Goal: Transaction & Acquisition: Purchase product/service

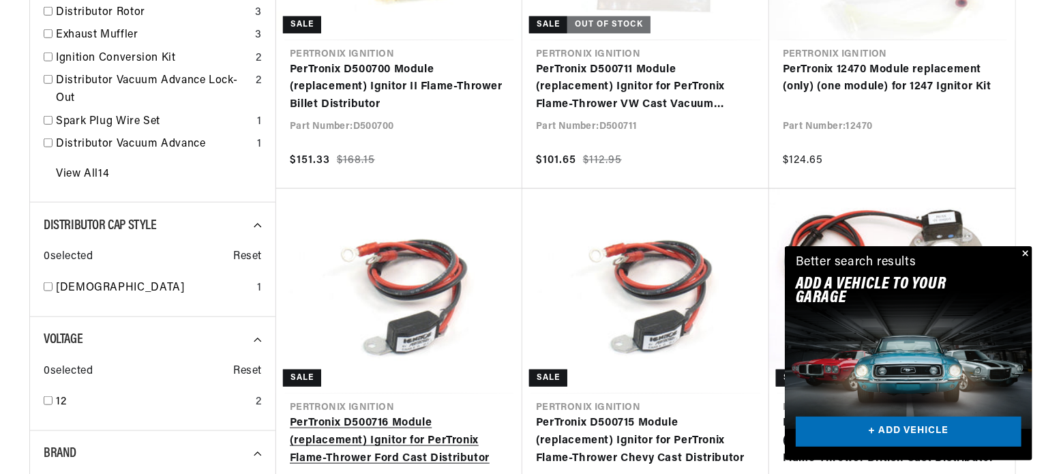
scroll to position [614, 0]
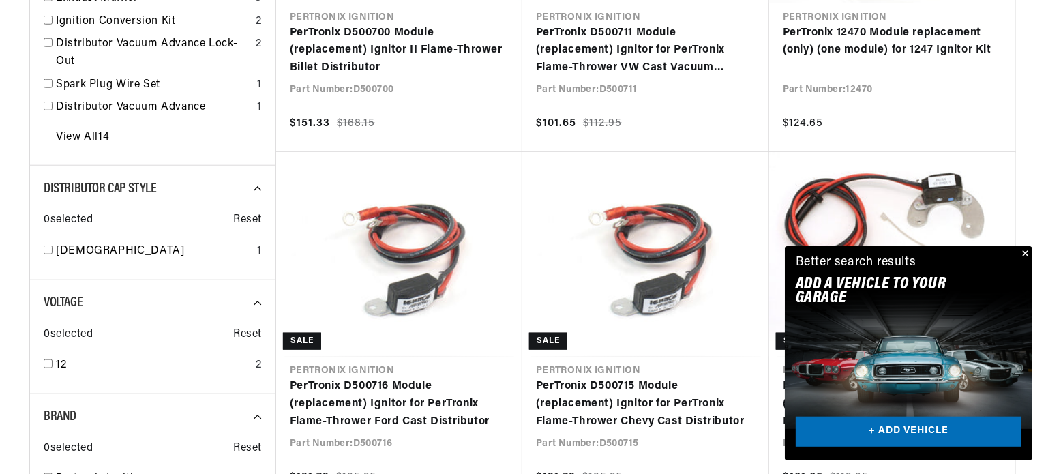
click at [1028, 250] on button "Close" at bounding box center [1024, 254] width 16 height 16
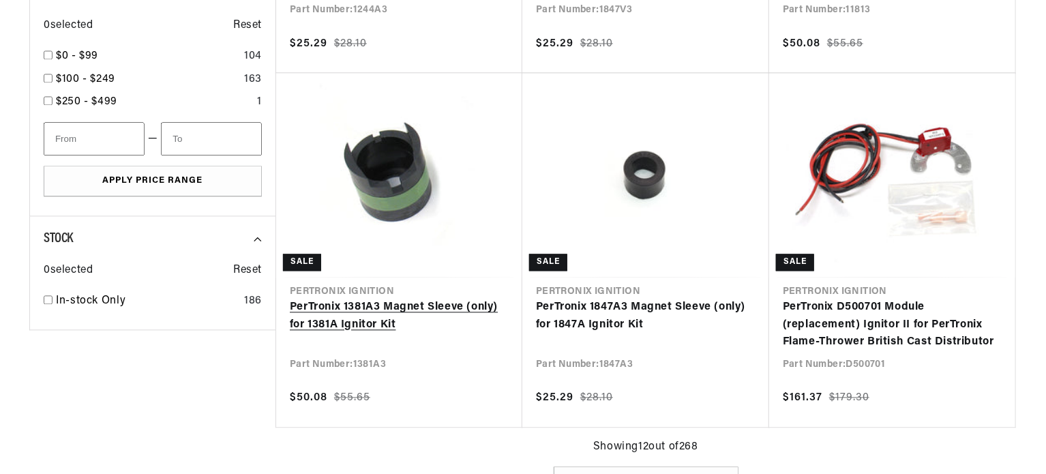
scroll to position [1432, 0]
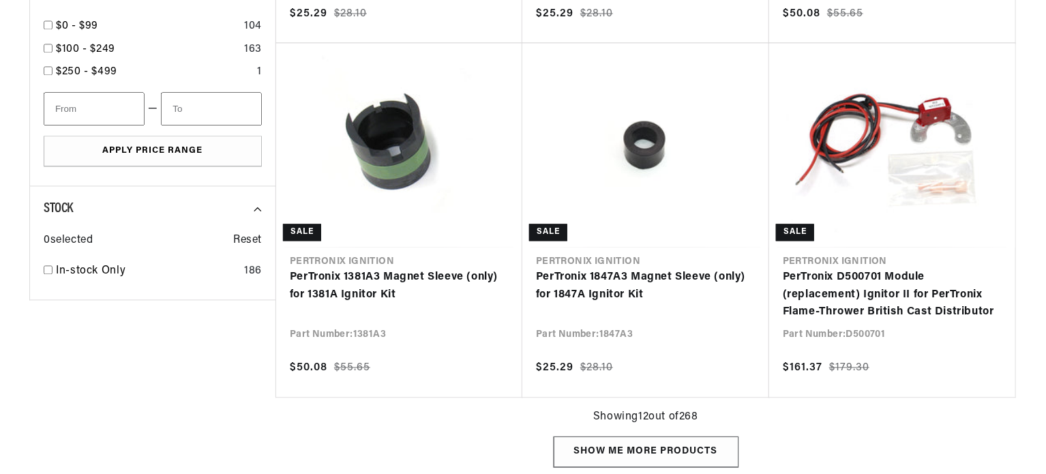
click at [613, 436] on div "Show me more products" at bounding box center [646, 451] width 185 height 31
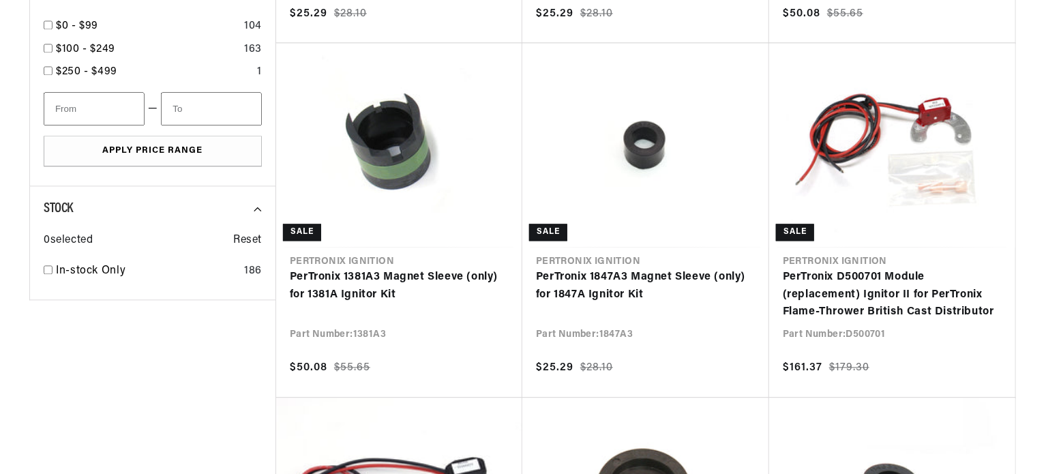
scroll to position [0, 1531]
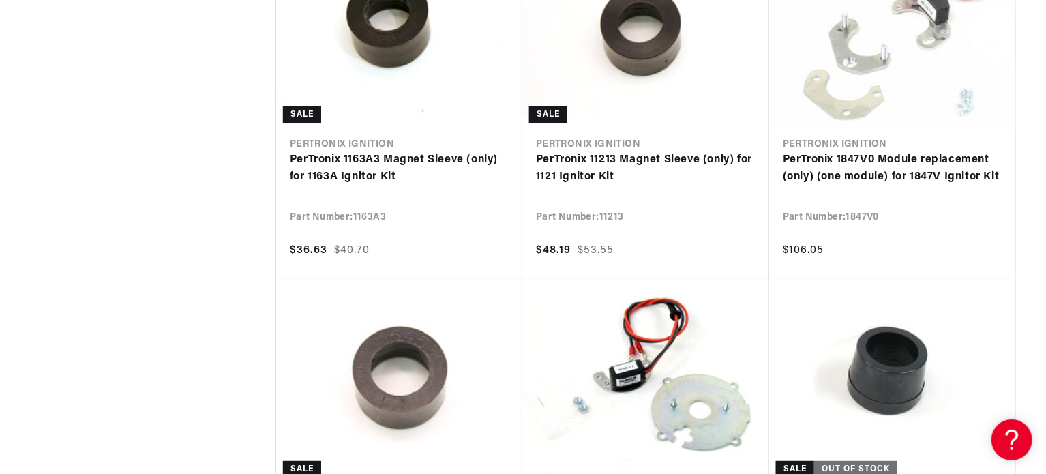
scroll to position [5115, 0]
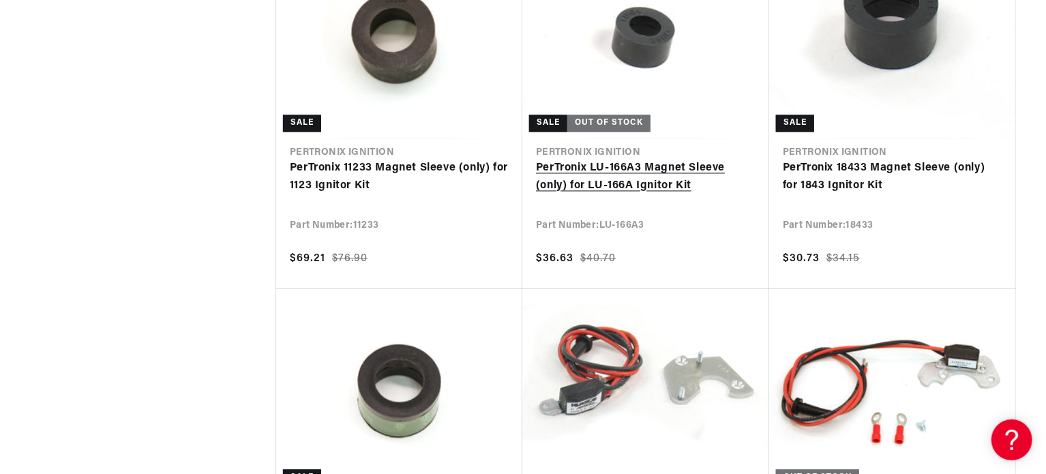
scroll to position [0, 1531]
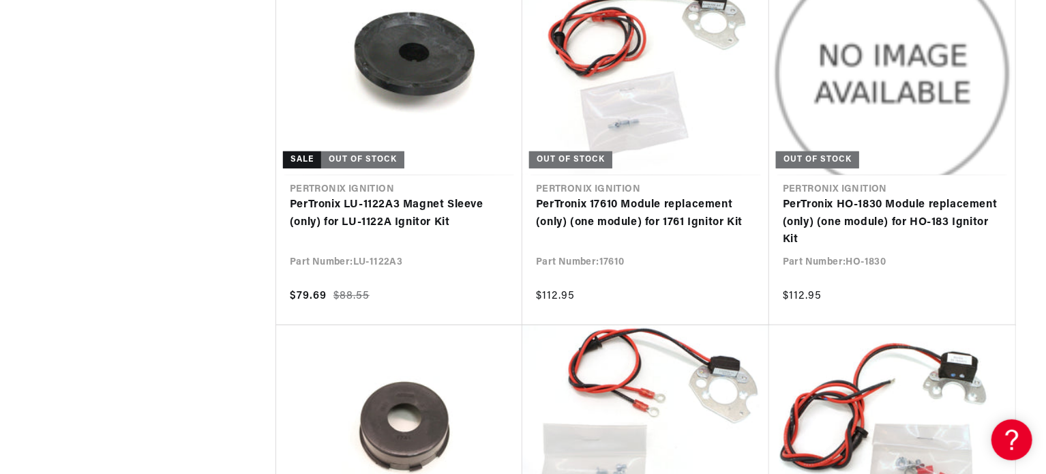
scroll to position [23871, 0]
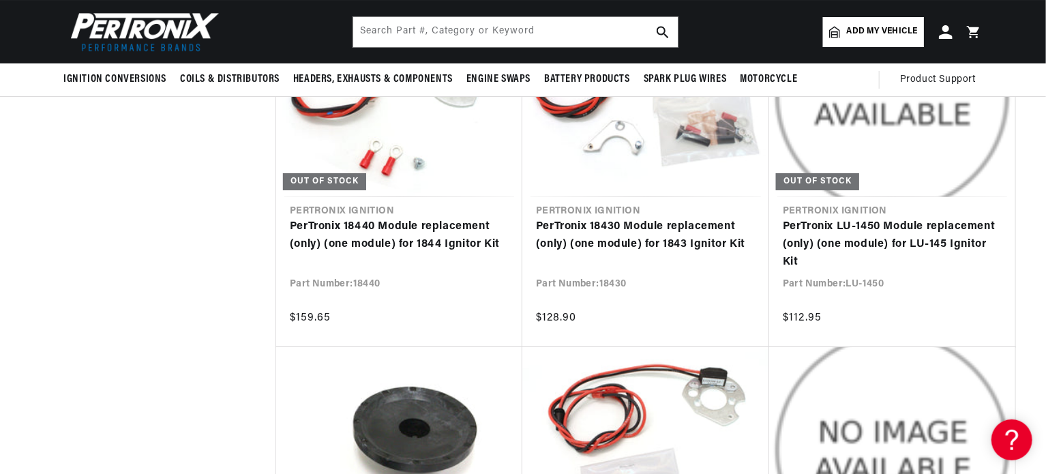
scroll to position [0, 1531]
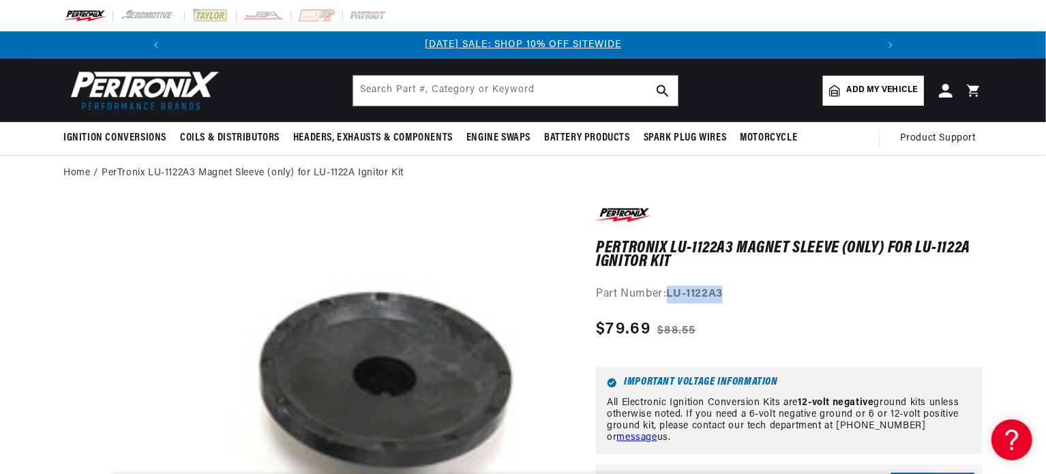
drag, startPoint x: 671, startPoint y: 295, endPoint x: 730, endPoint y: 292, distance: 59.4
click at [730, 292] on div "Part Number: LU-1122A3" at bounding box center [789, 295] width 387 height 18
copy strong "LU-1122A3"
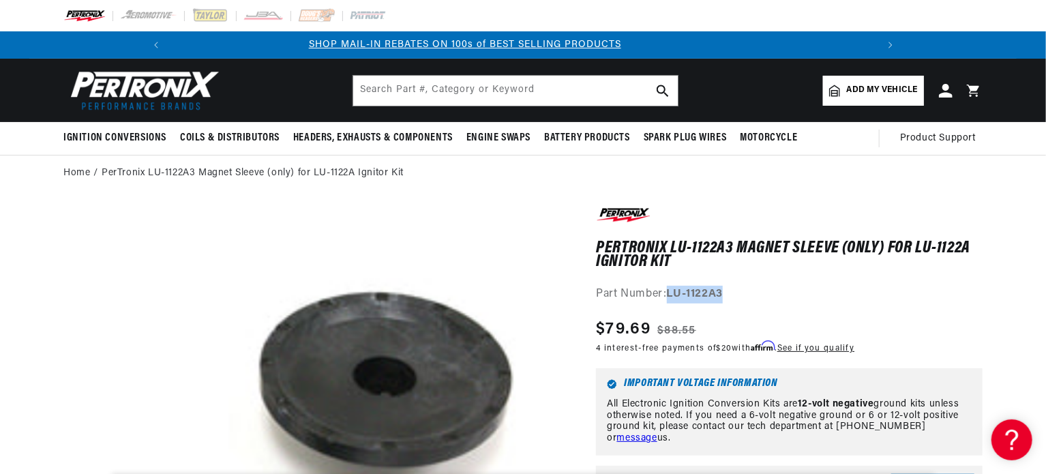
scroll to position [0, 928]
